Goal: Task Accomplishment & Management: Manage account settings

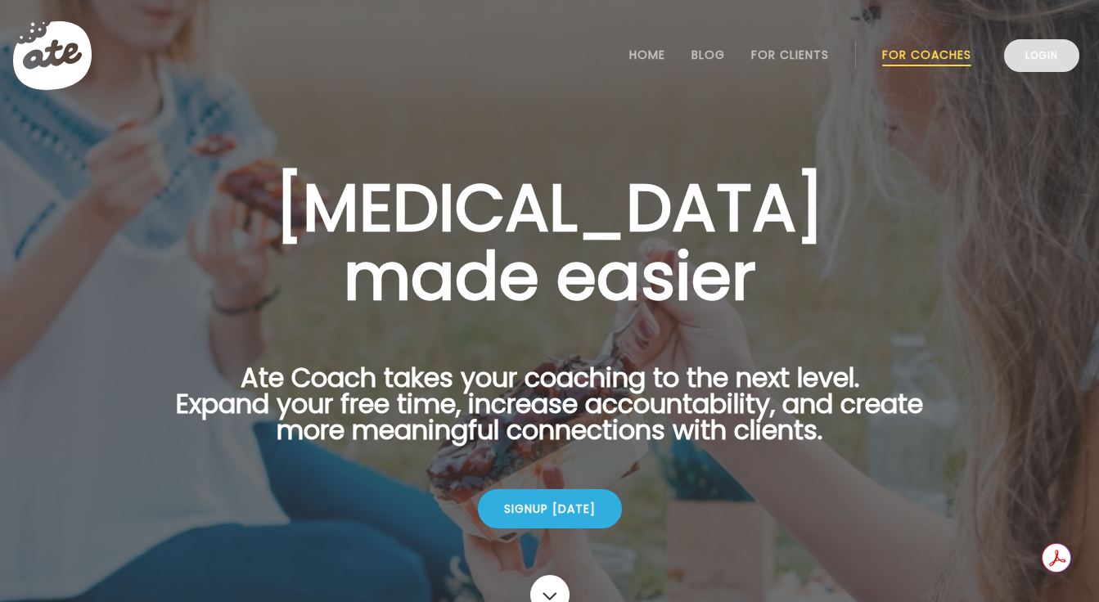
click at [1055, 63] on link "Login" at bounding box center [1041, 55] width 75 height 33
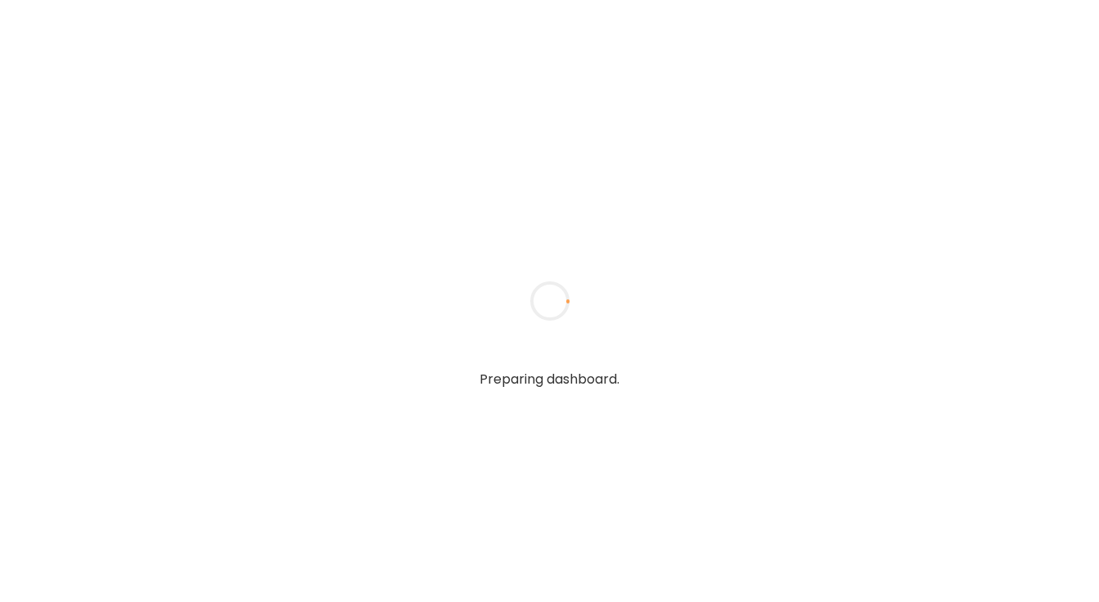
type input "**********"
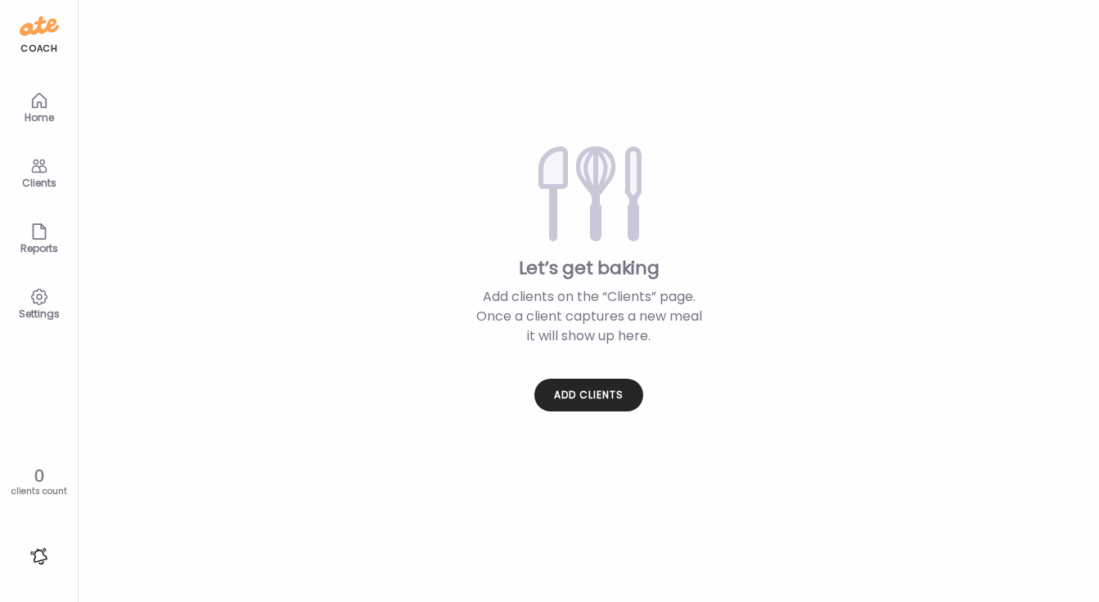
type input "**********"
click at [43, 174] on icon at bounding box center [39, 166] width 20 height 20
